Goal: Information Seeking & Learning: Learn about a topic

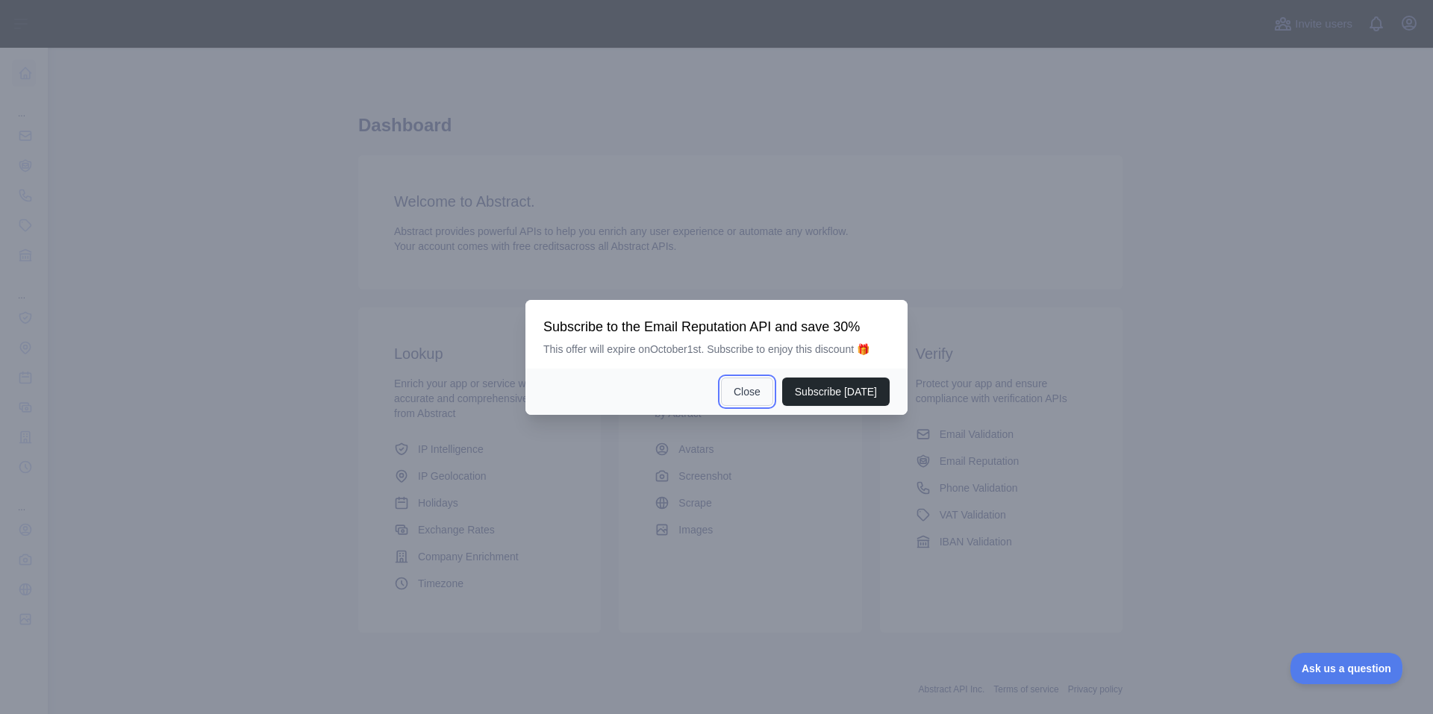
click at [750, 390] on button "Close" at bounding box center [747, 392] width 52 height 28
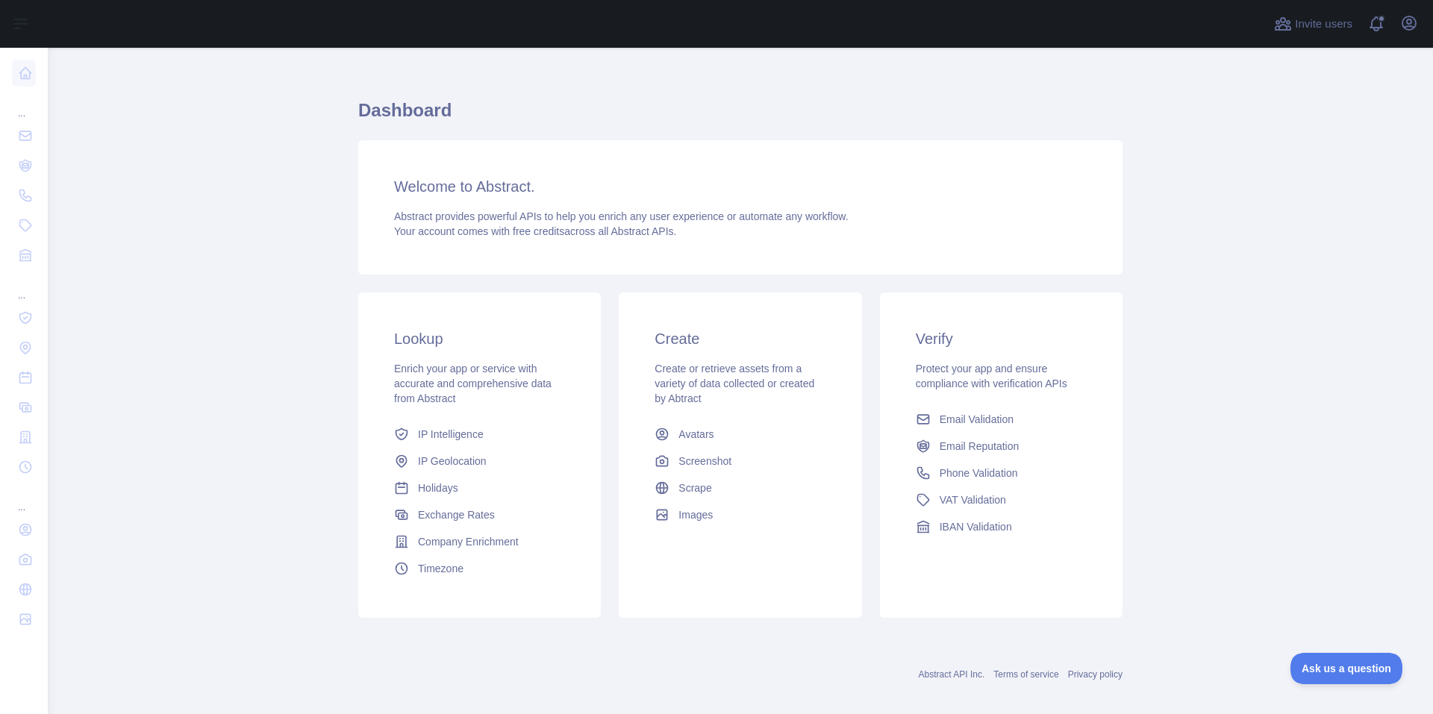
scroll to position [29, 0]
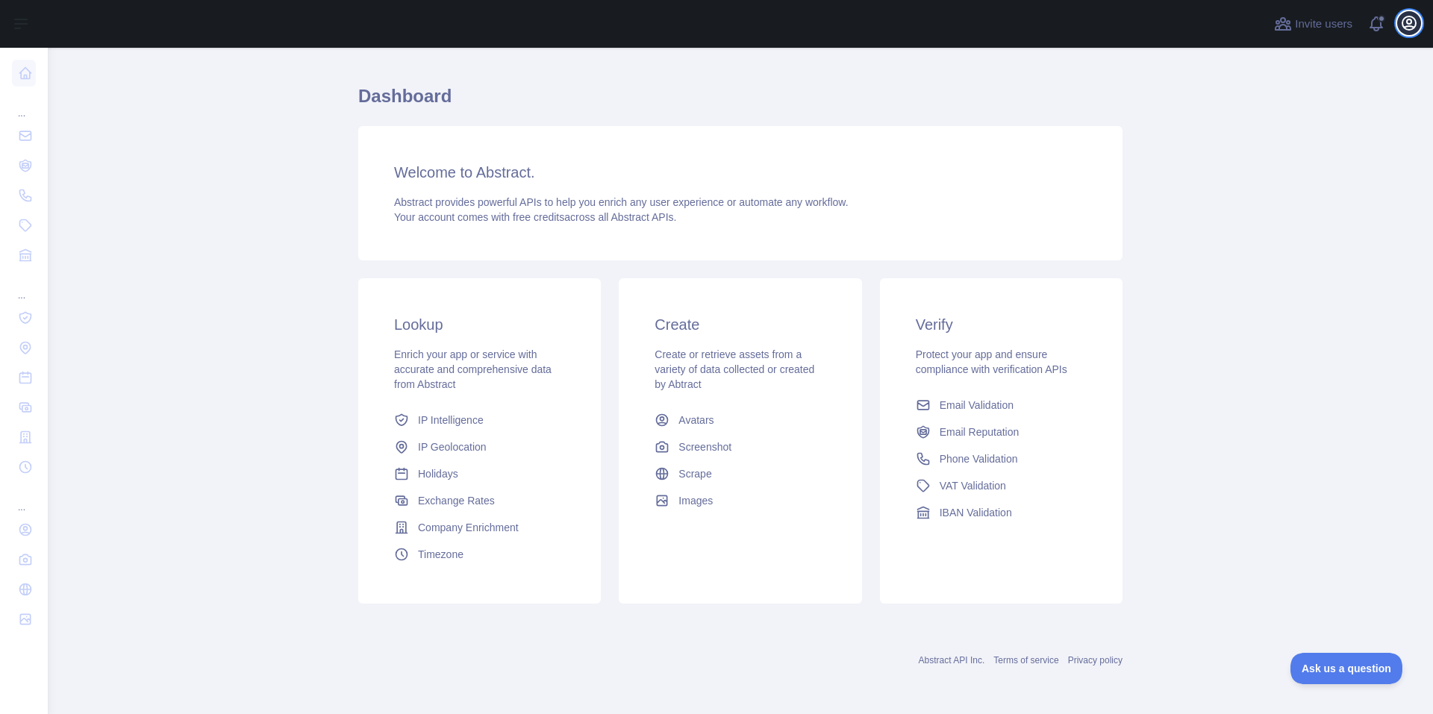
click at [1413, 28] on icon "button" at bounding box center [1408, 22] width 13 height 13
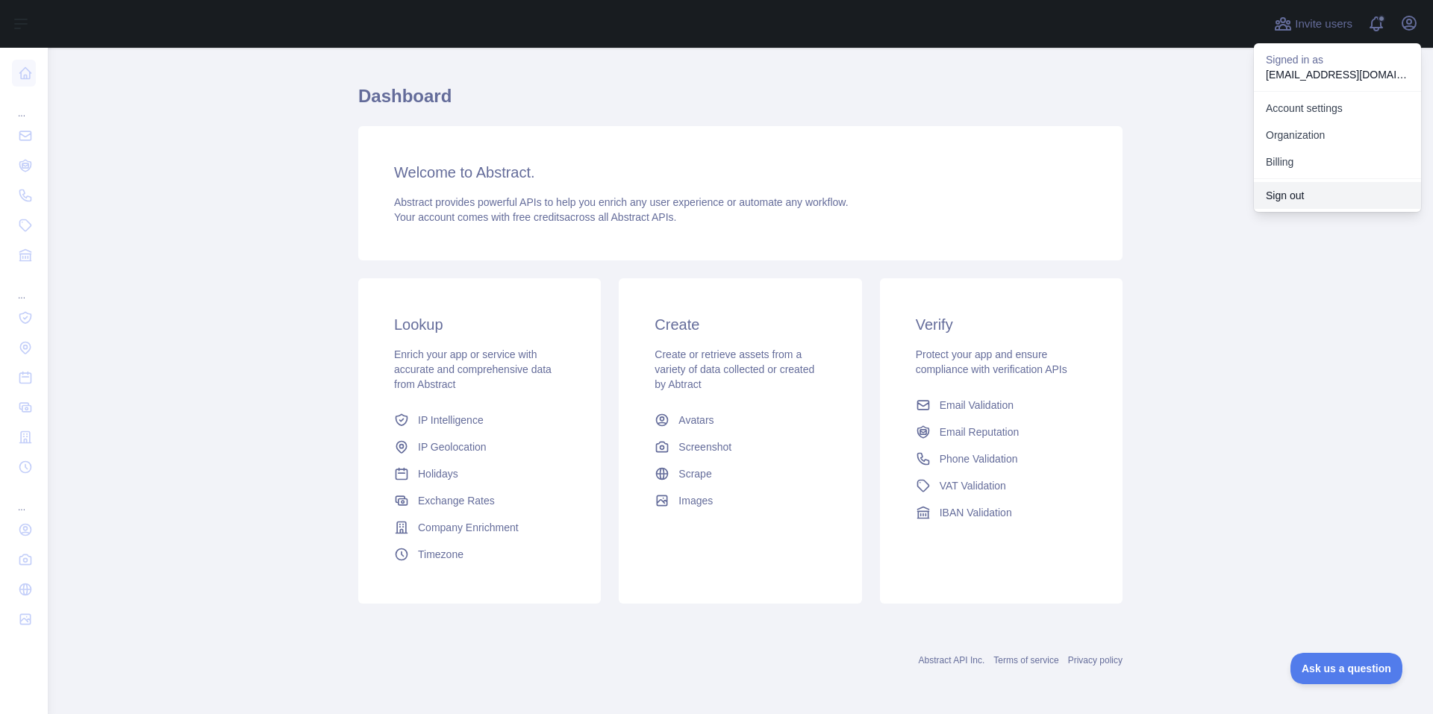
click at [1349, 199] on button "Sign out" at bounding box center [1337, 195] width 167 height 27
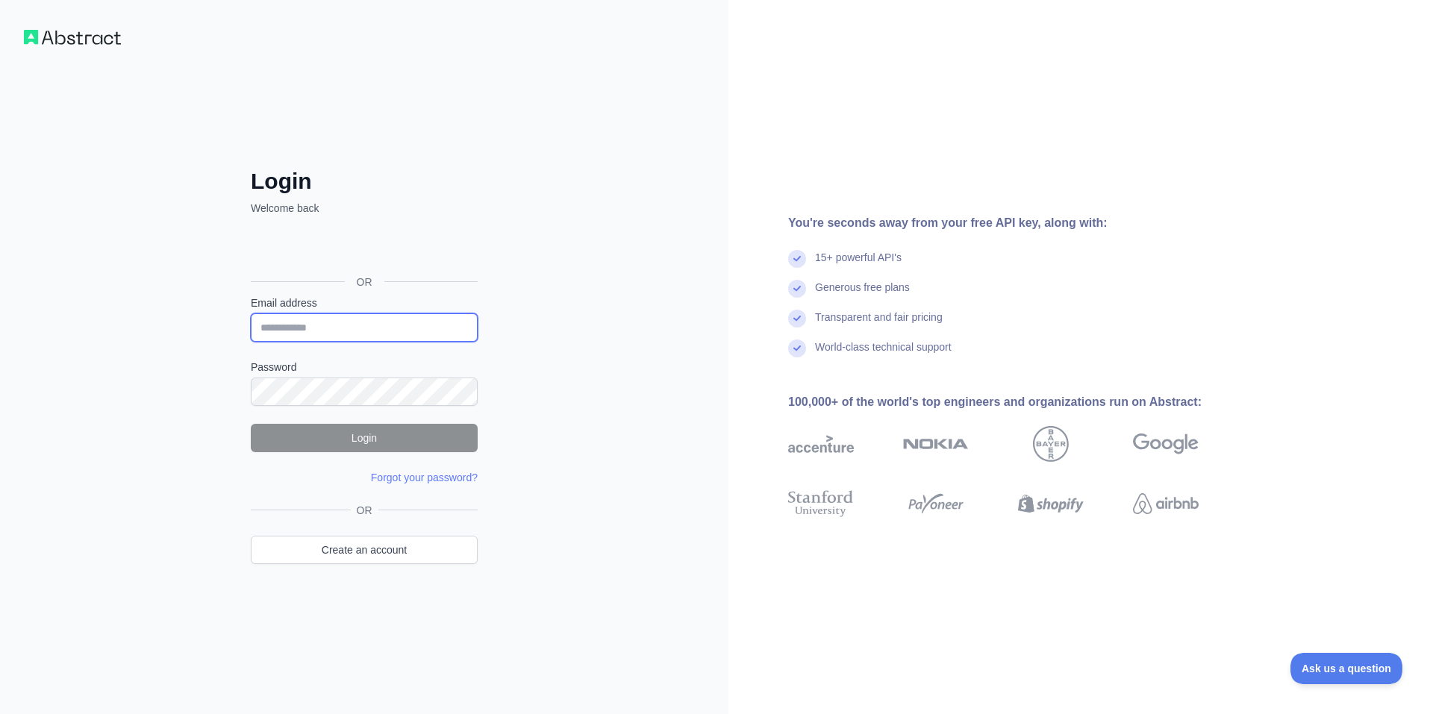
click at [351, 318] on input "Email address" at bounding box center [364, 327] width 227 height 28
click at [511, 319] on div "Login Welcome back OR Email address Password Login Forgot your password? Please…" at bounding box center [364, 357] width 728 height 714
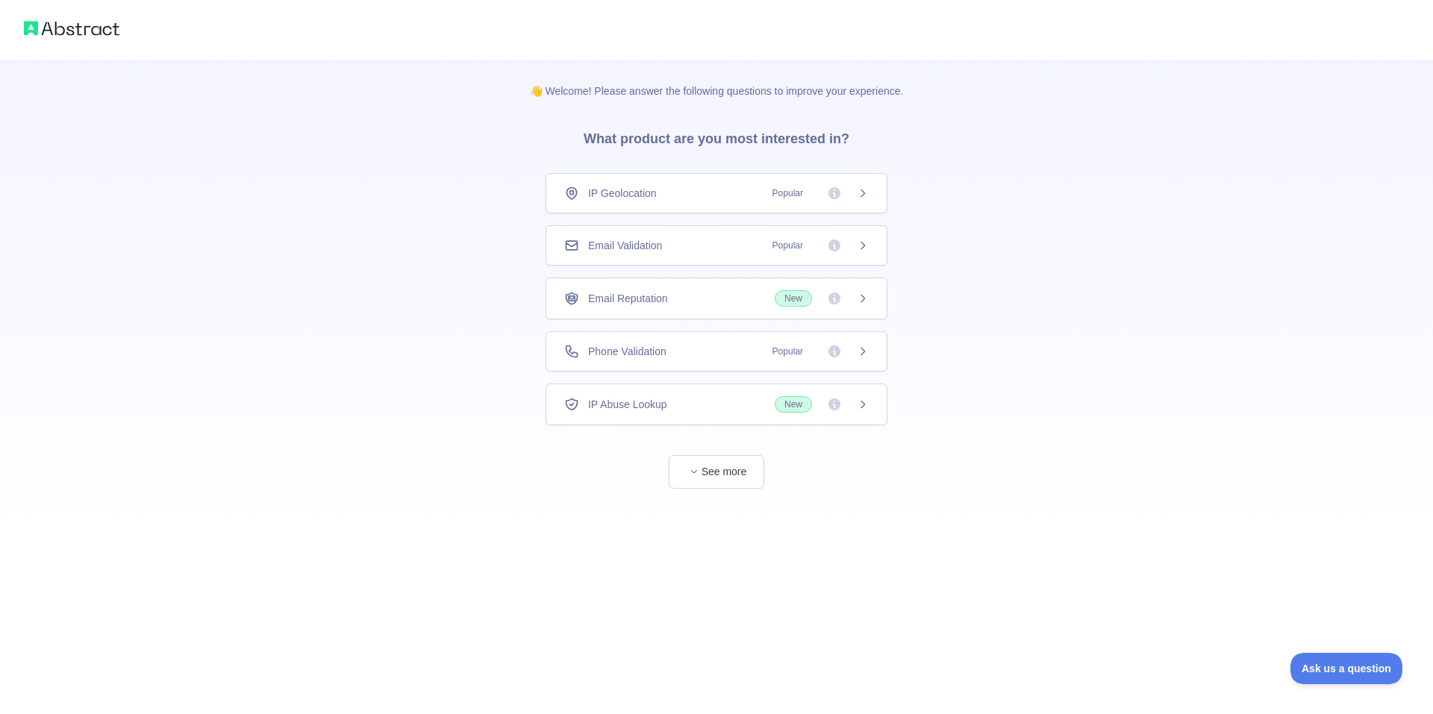
click at [655, 245] on span "Email Validation" at bounding box center [625, 245] width 74 height 15
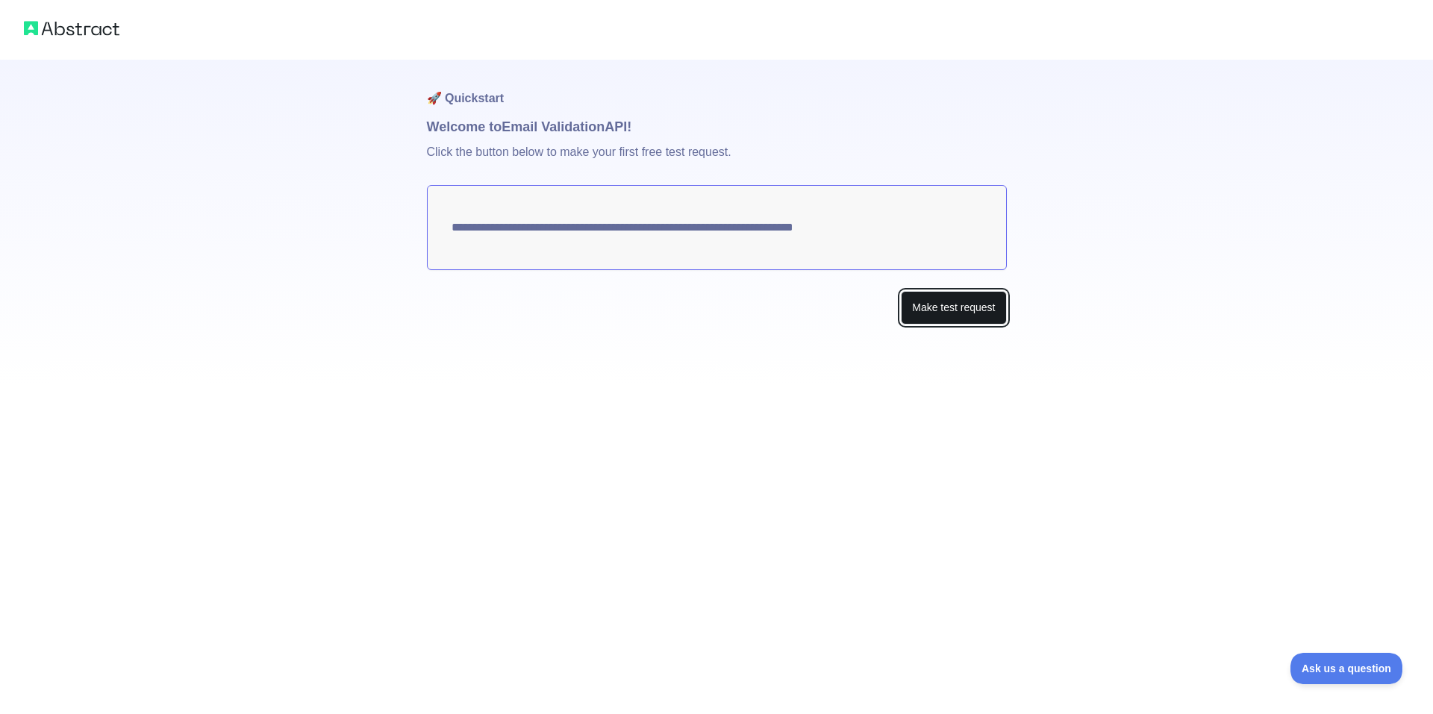
click at [967, 314] on button "Make test request" at bounding box center [953, 308] width 105 height 34
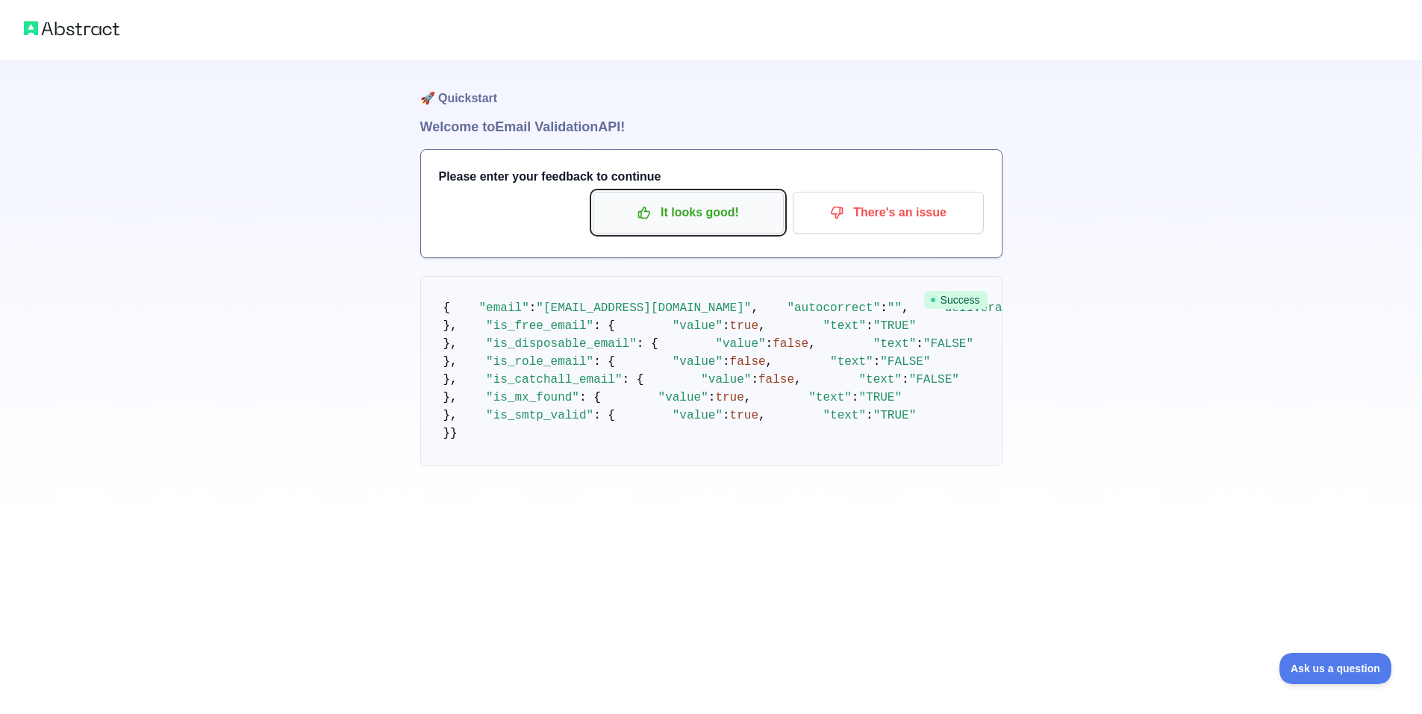
click at [687, 212] on p "It looks good!" at bounding box center [688, 212] width 169 height 25
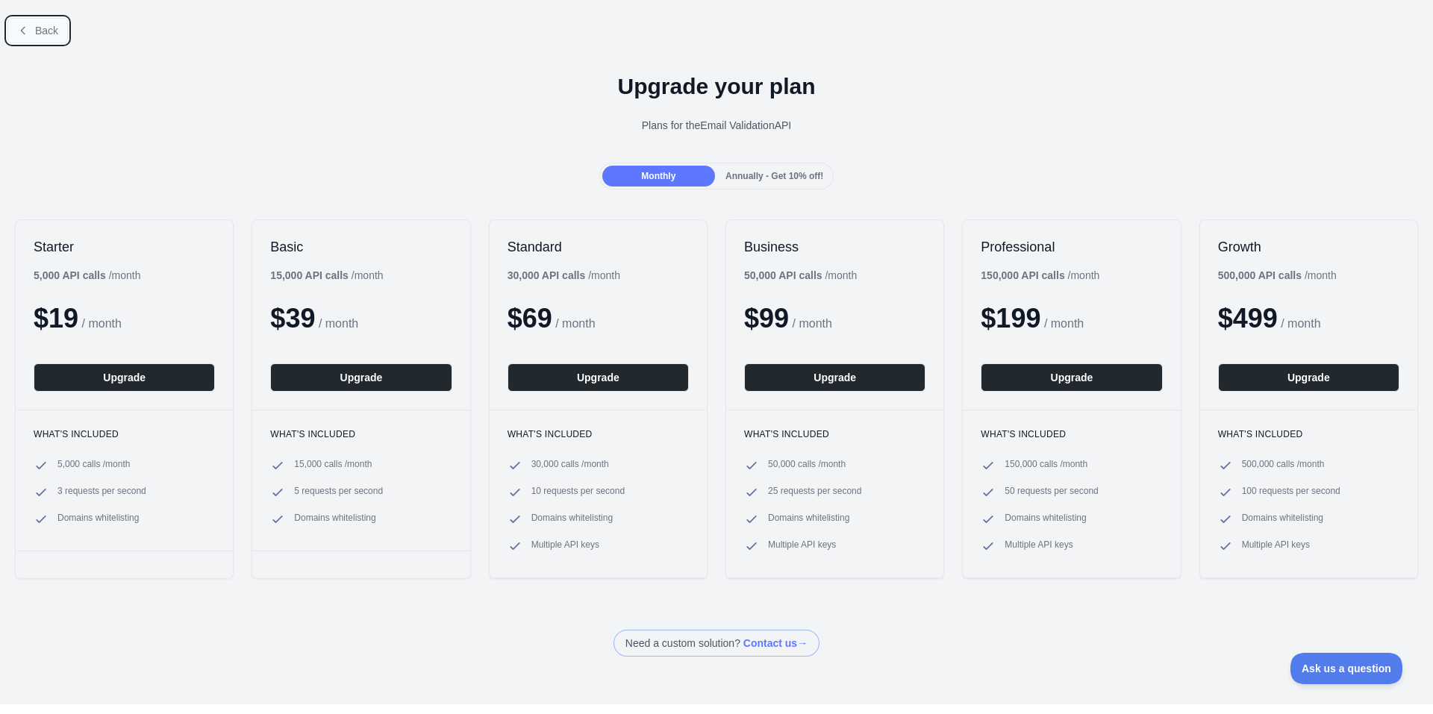
click at [25, 30] on icon at bounding box center [23, 31] width 12 height 12
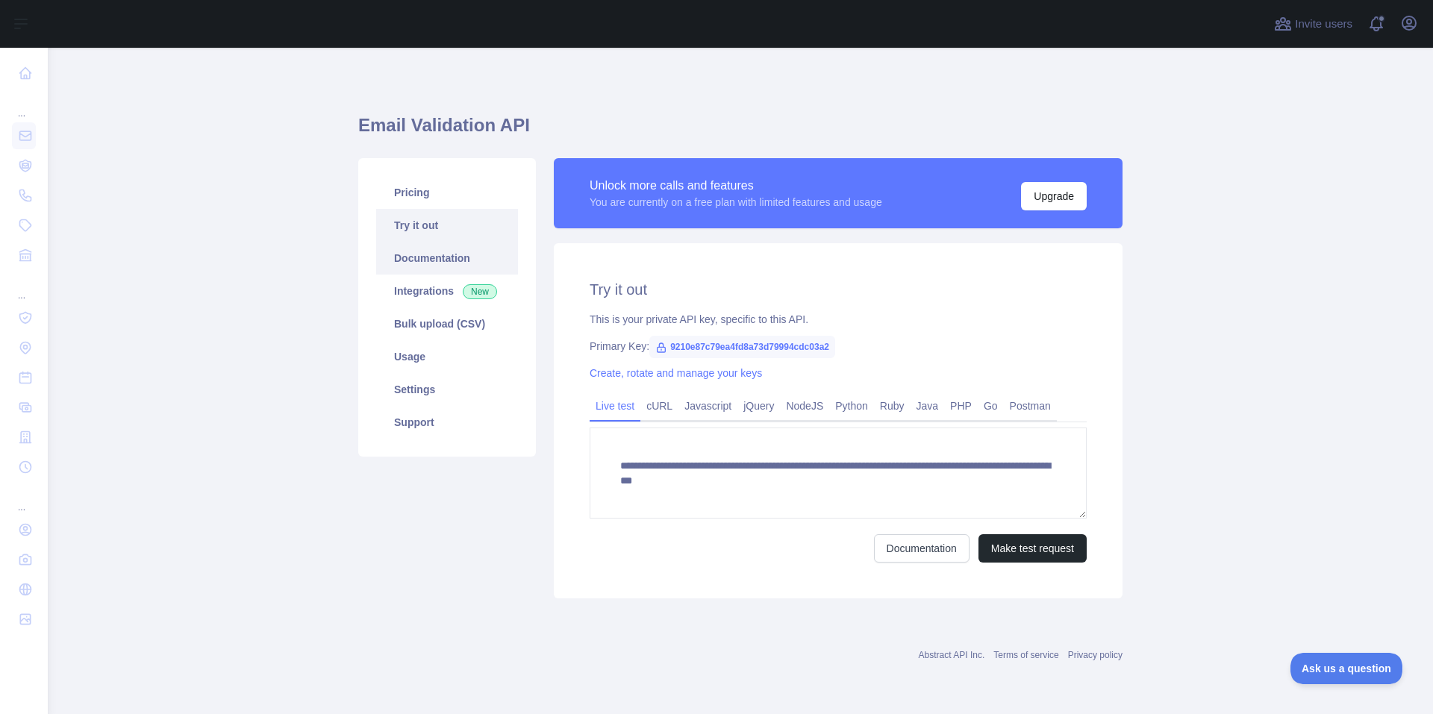
click at [432, 254] on link "Documentation" at bounding box center [447, 258] width 142 height 33
click at [837, 405] on link "Python" at bounding box center [851, 406] width 45 height 24
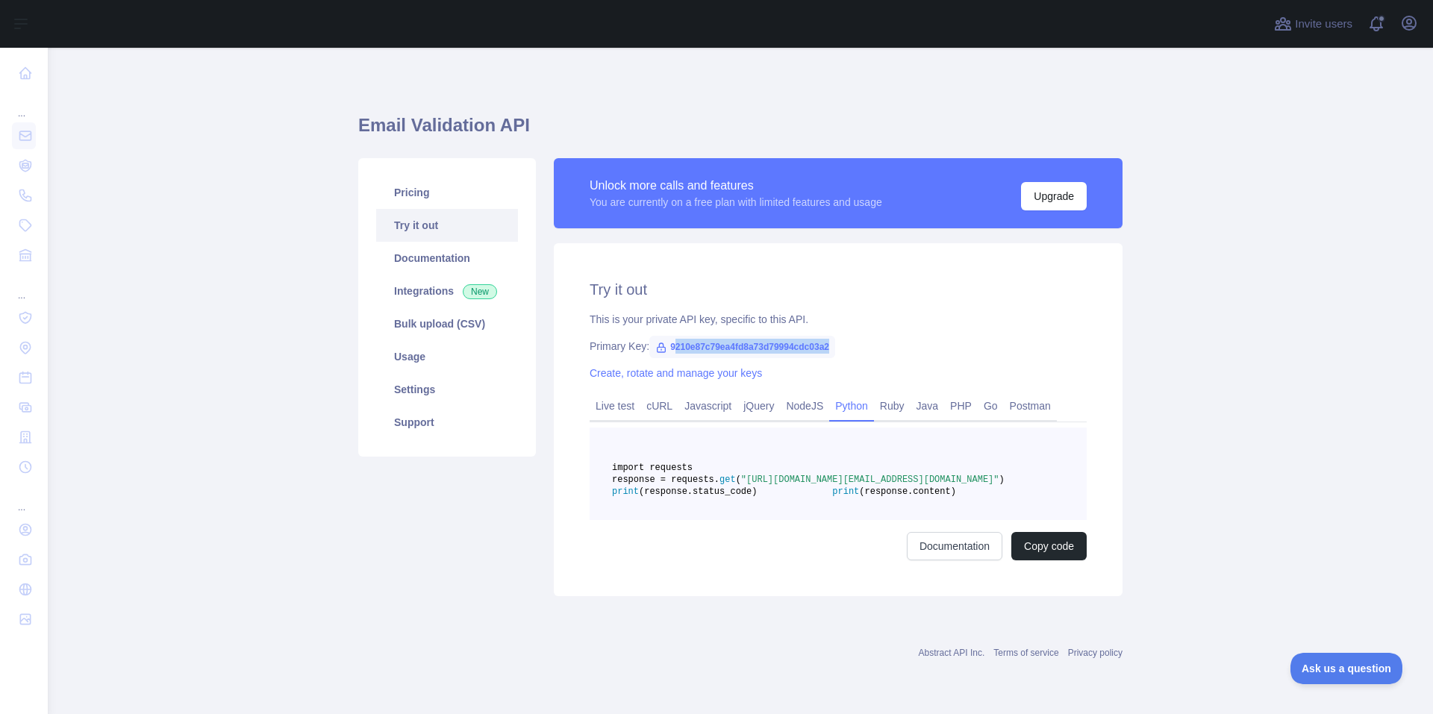
drag, startPoint x: 664, startPoint y: 349, endPoint x: 831, endPoint y: 351, distance: 167.2
click at [831, 351] on div "Primary Key: 9210e87c79ea4fd8a73d79994cdc03a2" at bounding box center [838, 346] width 497 height 15
click at [683, 346] on span "9210e87c79ea4fd8a73d79994cdc03a2" at bounding box center [742, 347] width 186 height 22
drag, startPoint x: 662, startPoint y: 346, endPoint x: 834, endPoint y: 344, distance: 172.4
click at [834, 344] on div "Primary Key: 9210e87c79ea4fd8a73d79994cdc03a2" at bounding box center [838, 346] width 497 height 15
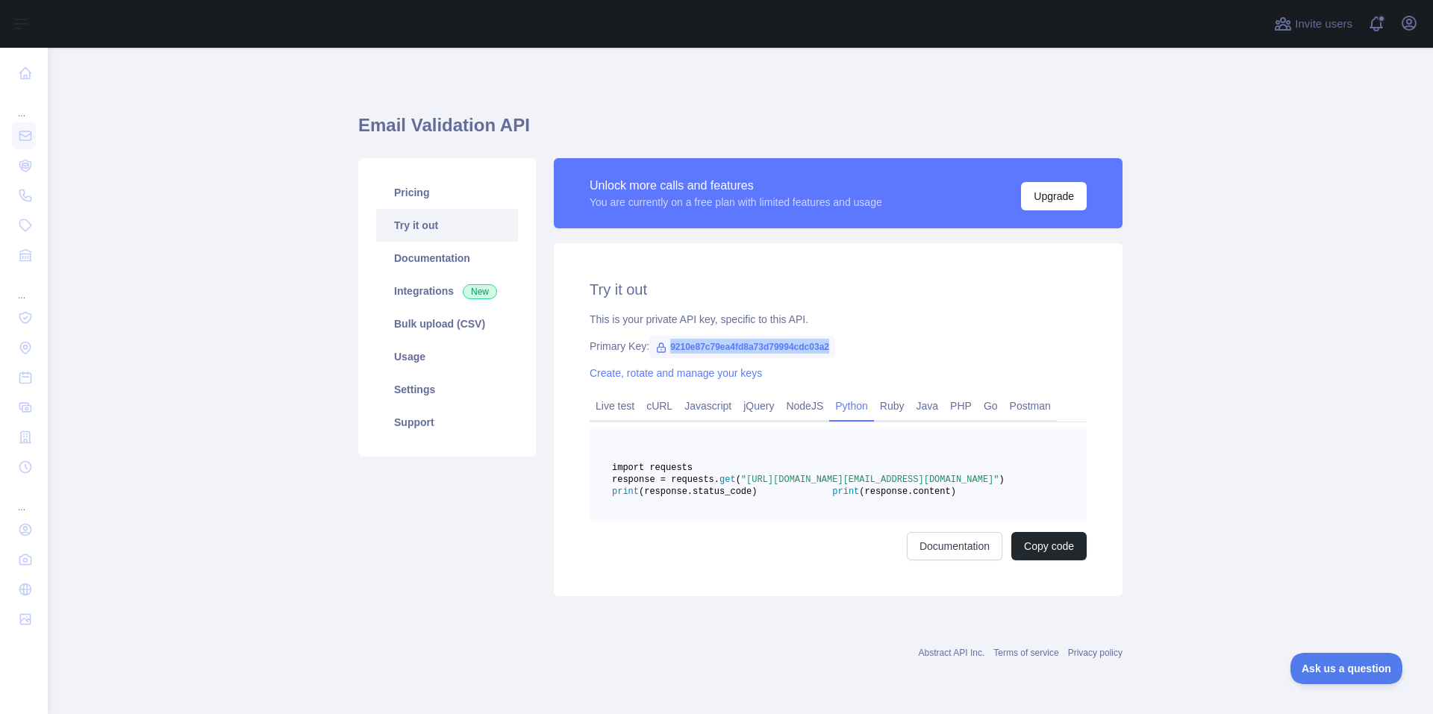
copy span "9210e87c79ea4fd8a73d79994cdc03a2"
click at [427, 201] on link "Pricing" at bounding box center [447, 192] width 142 height 33
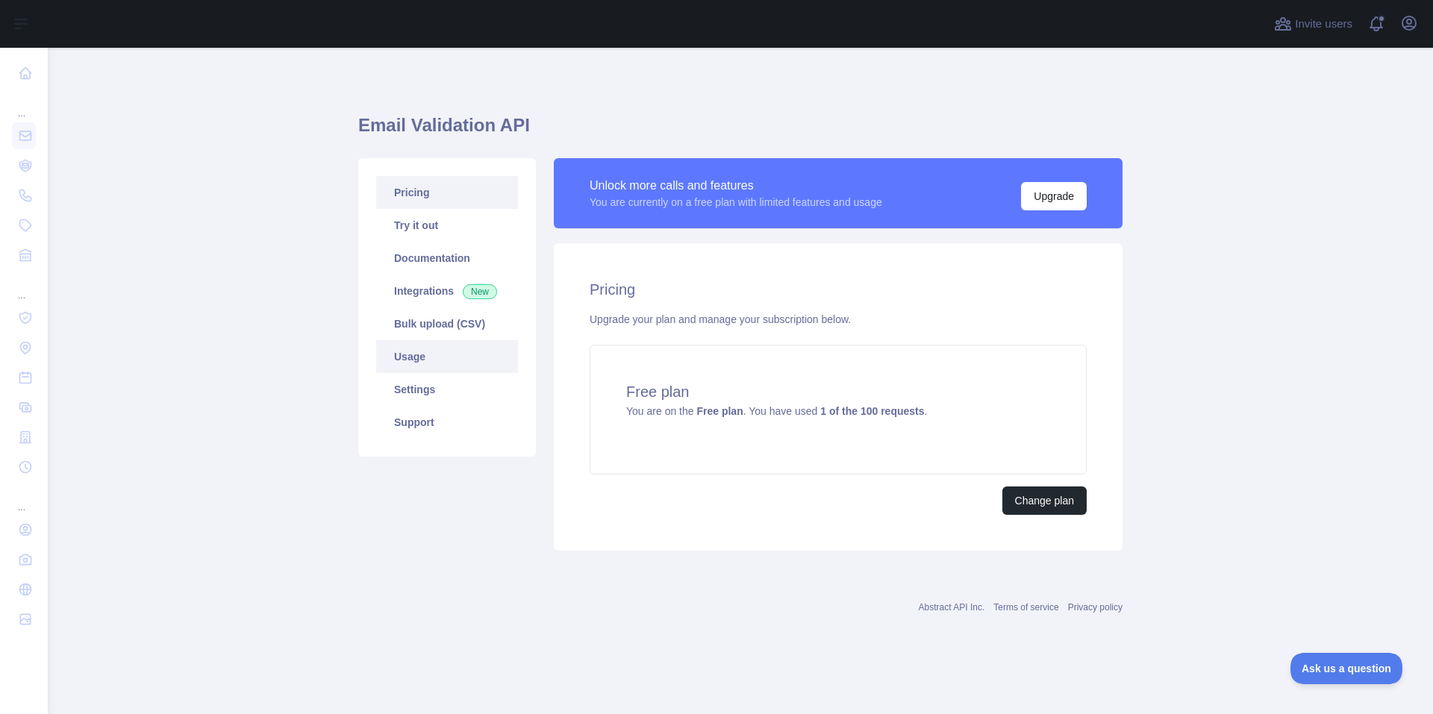
click at [478, 368] on link "Usage" at bounding box center [447, 356] width 142 height 33
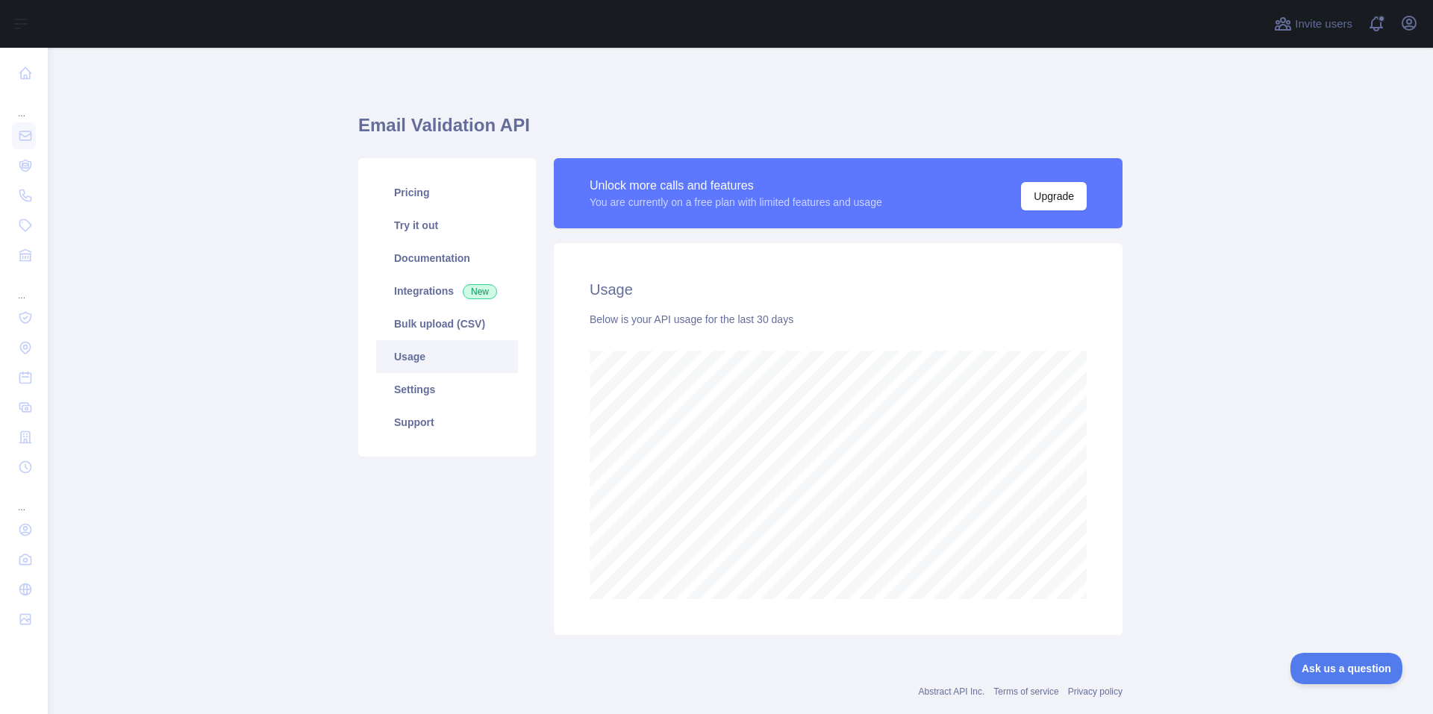
scroll to position [666, 1374]
click at [406, 197] on link "Pricing" at bounding box center [447, 192] width 142 height 33
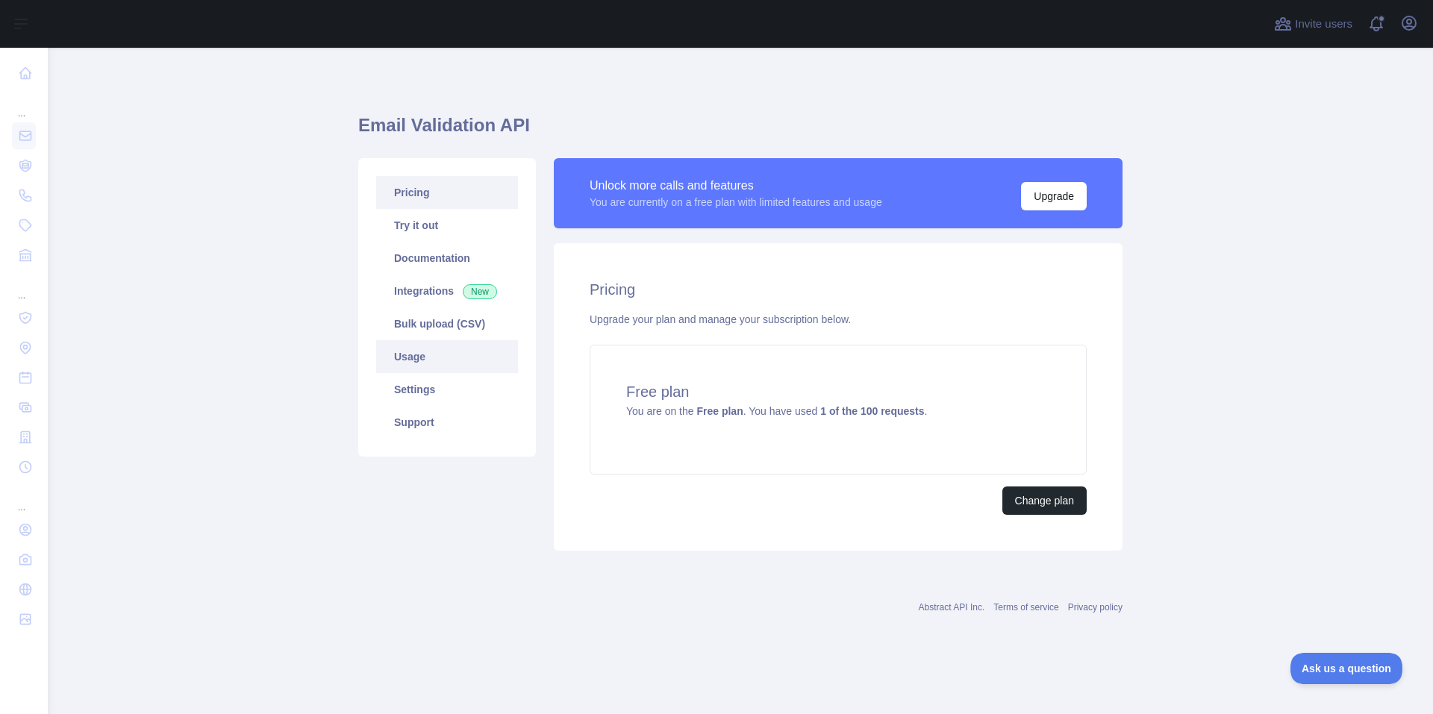
click at [463, 357] on link "Usage" at bounding box center [447, 356] width 142 height 33
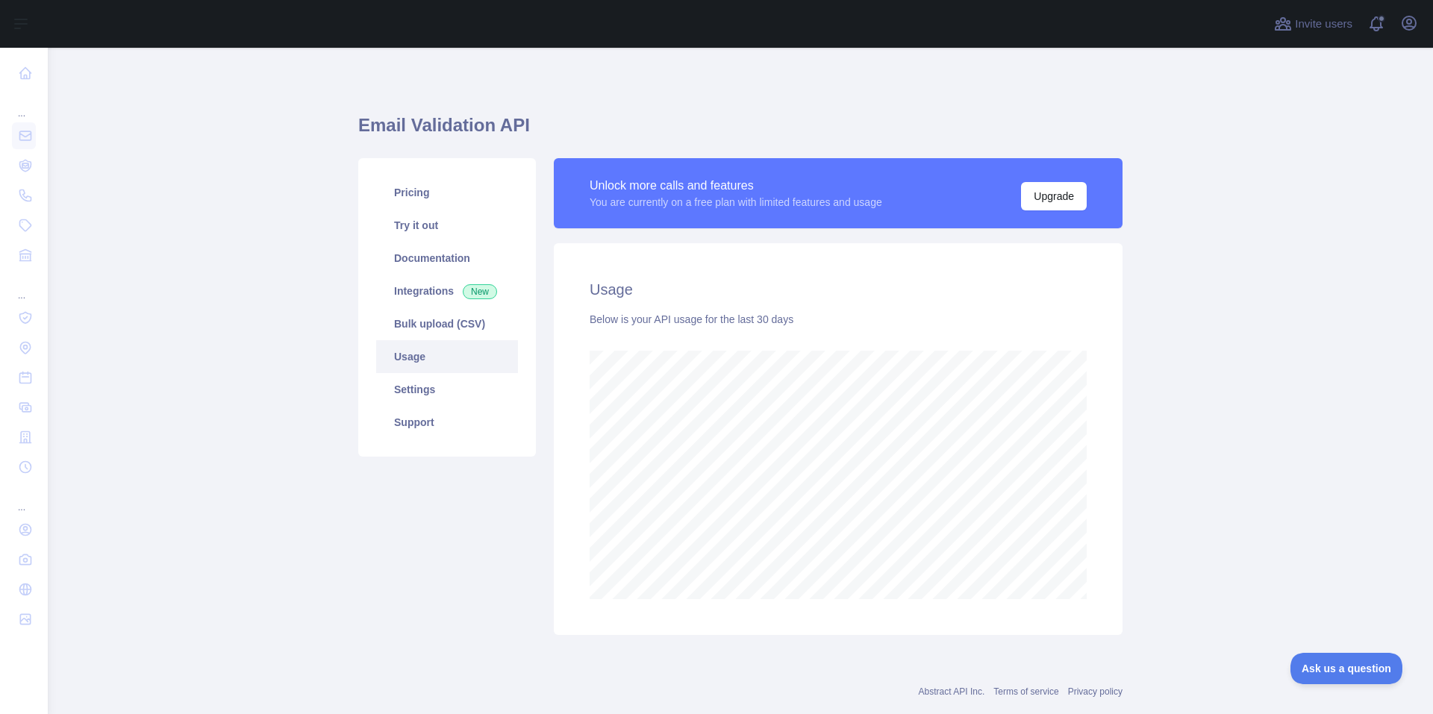
scroll to position [666, 1374]
click at [388, 193] on link "Pricing" at bounding box center [447, 192] width 142 height 33
